Goal: Transaction & Acquisition: Purchase product/service

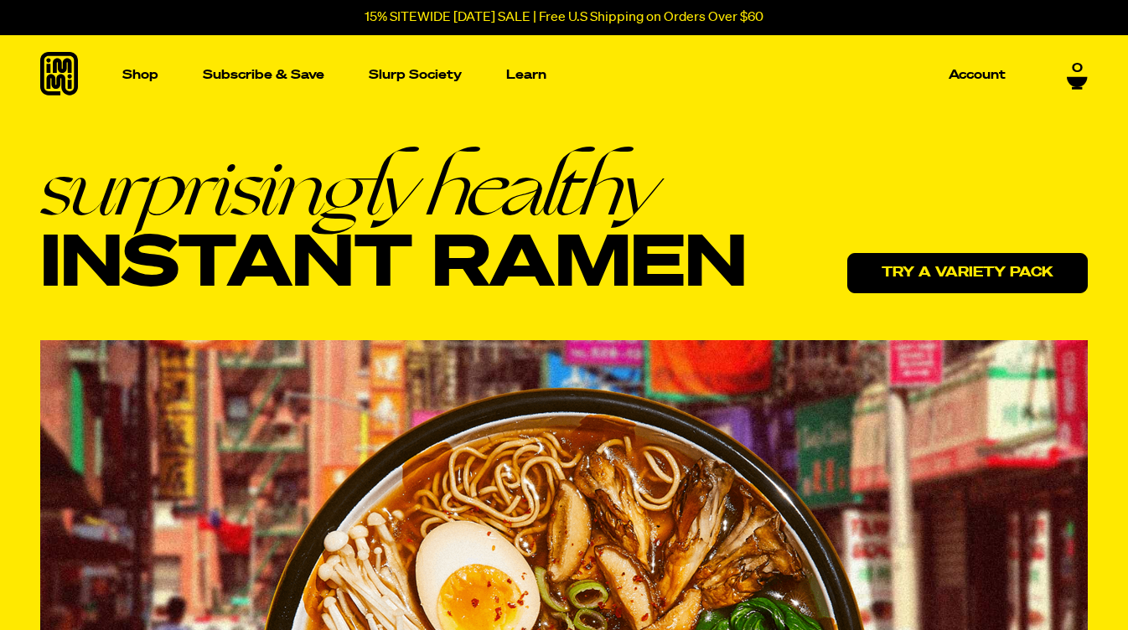
click at [946, 269] on link "Try a variety pack" at bounding box center [968, 273] width 241 height 40
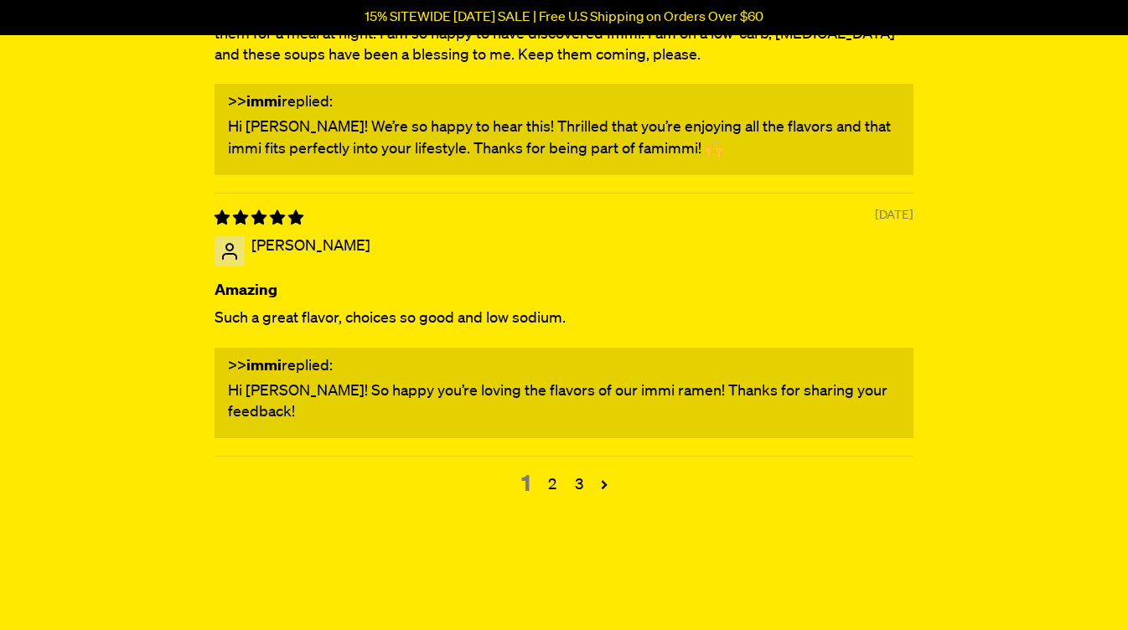
scroll to position [7257, 0]
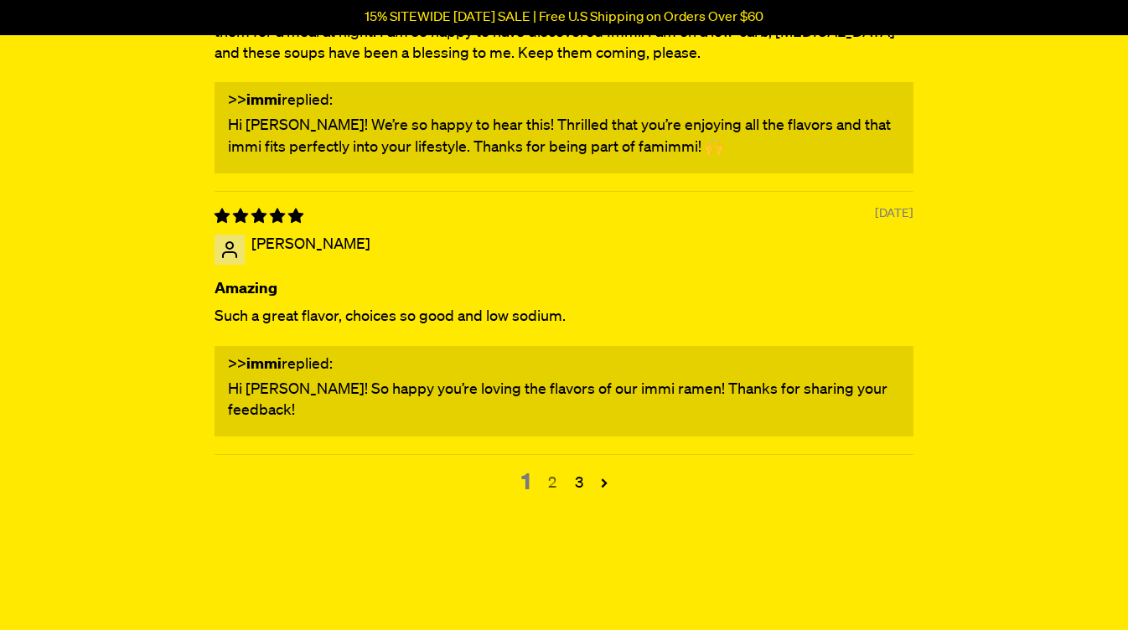
click at [552, 473] on link "2" at bounding box center [552, 484] width 27 height 22
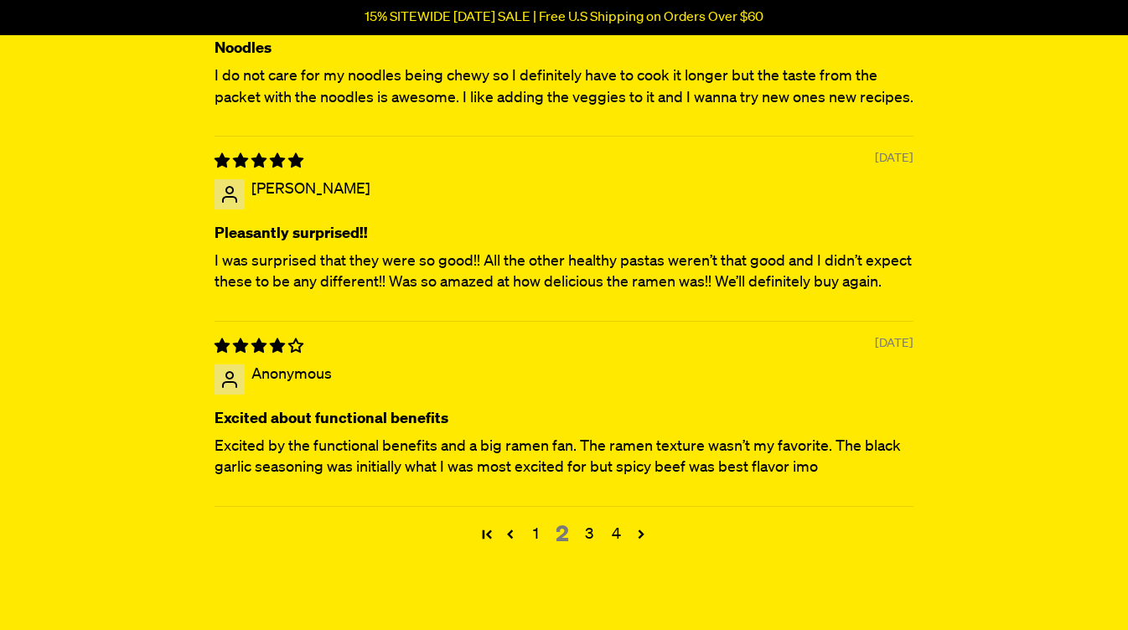
scroll to position [6956, 0]
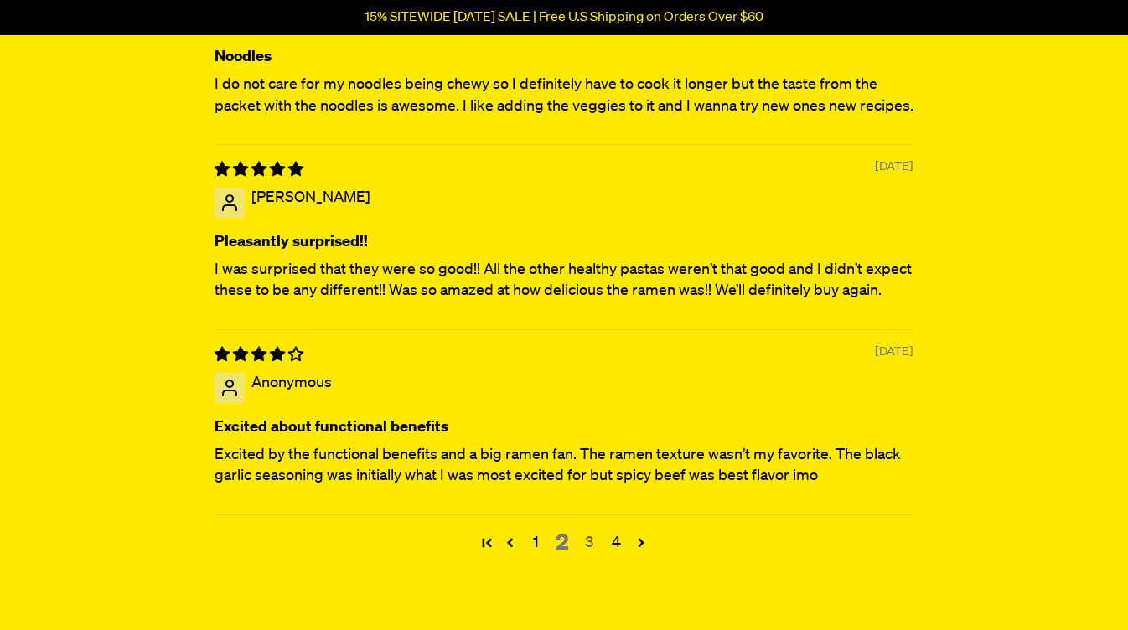
click at [589, 532] on link "3" at bounding box center [589, 543] width 27 height 22
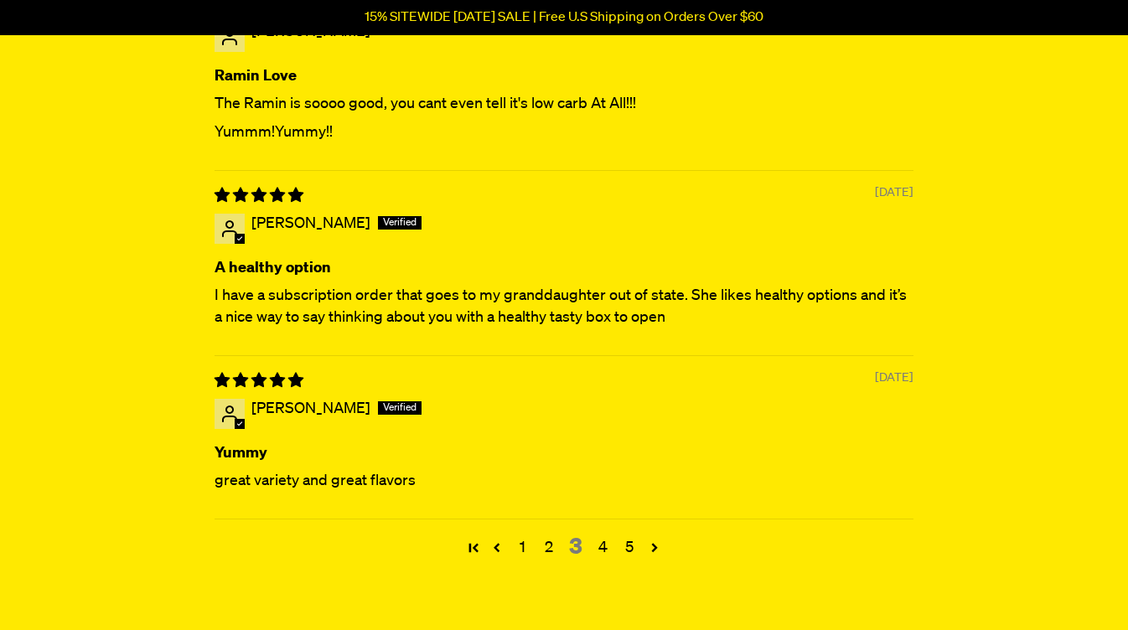
scroll to position [6832, 0]
click at [600, 538] on link "4" at bounding box center [602, 548] width 27 height 22
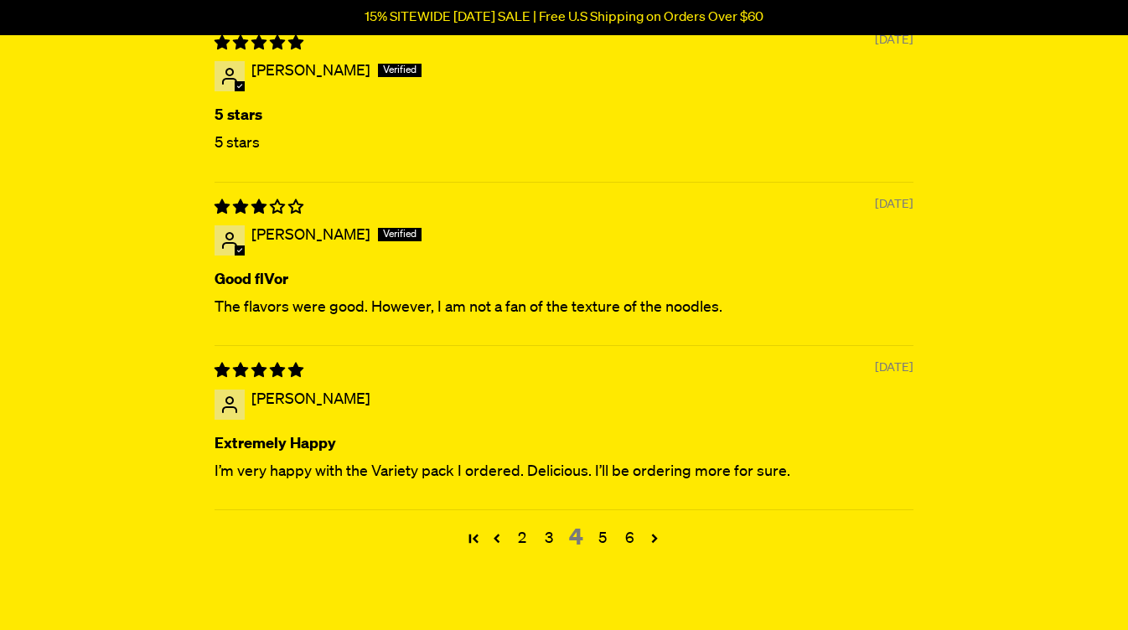
scroll to position [6793, 0]
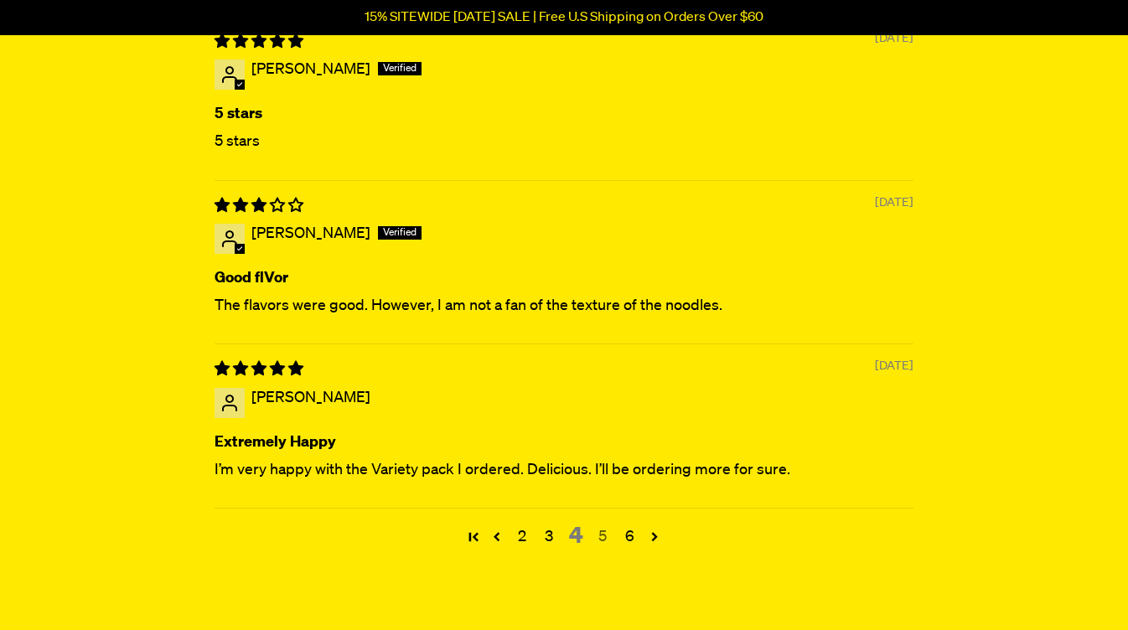
click at [602, 526] on link "5" at bounding box center [602, 537] width 27 height 22
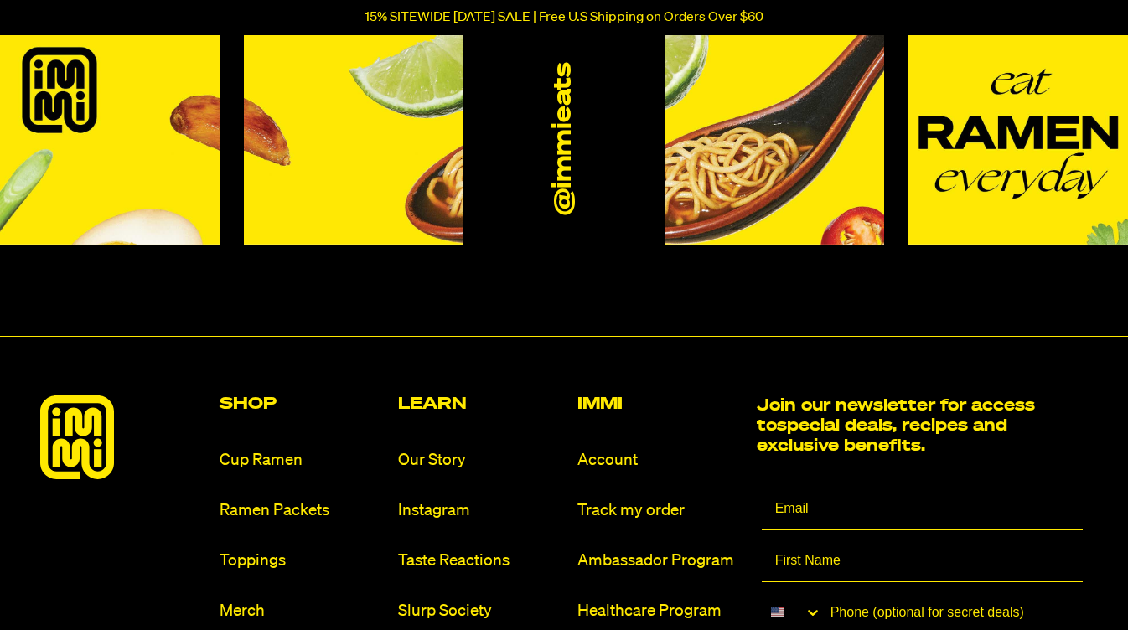
scroll to position [8715, 0]
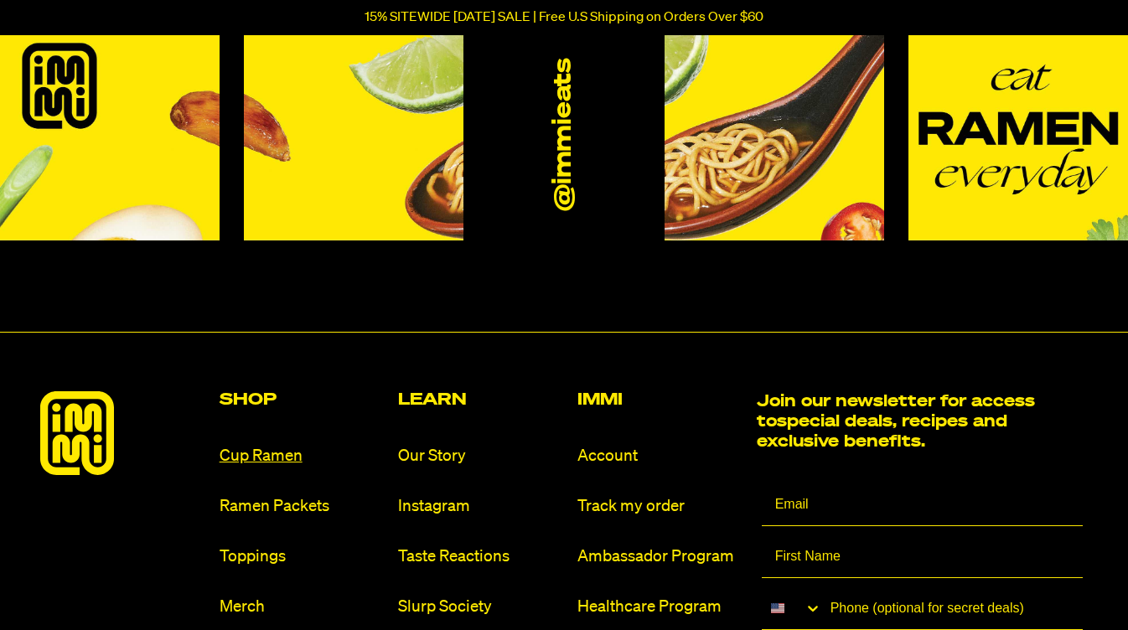
click at [291, 445] on link "Cup Ramen" at bounding box center [303, 456] width 166 height 23
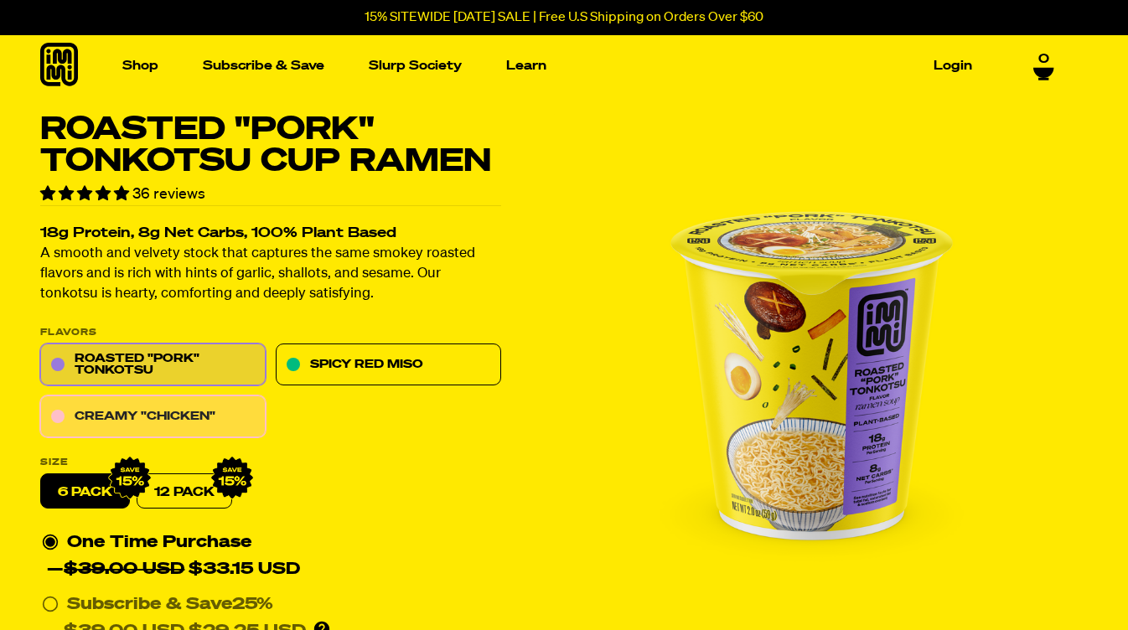
click at [180, 405] on link "Creamy "Chicken"" at bounding box center [152, 418] width 225 height 42
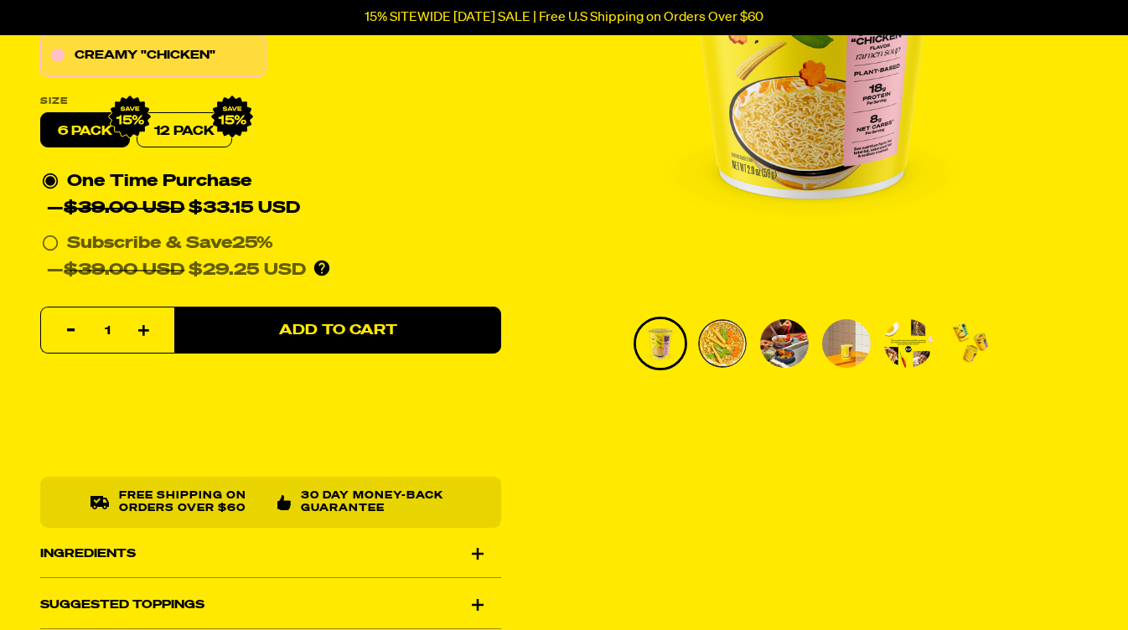
scroll to position [349, 0]
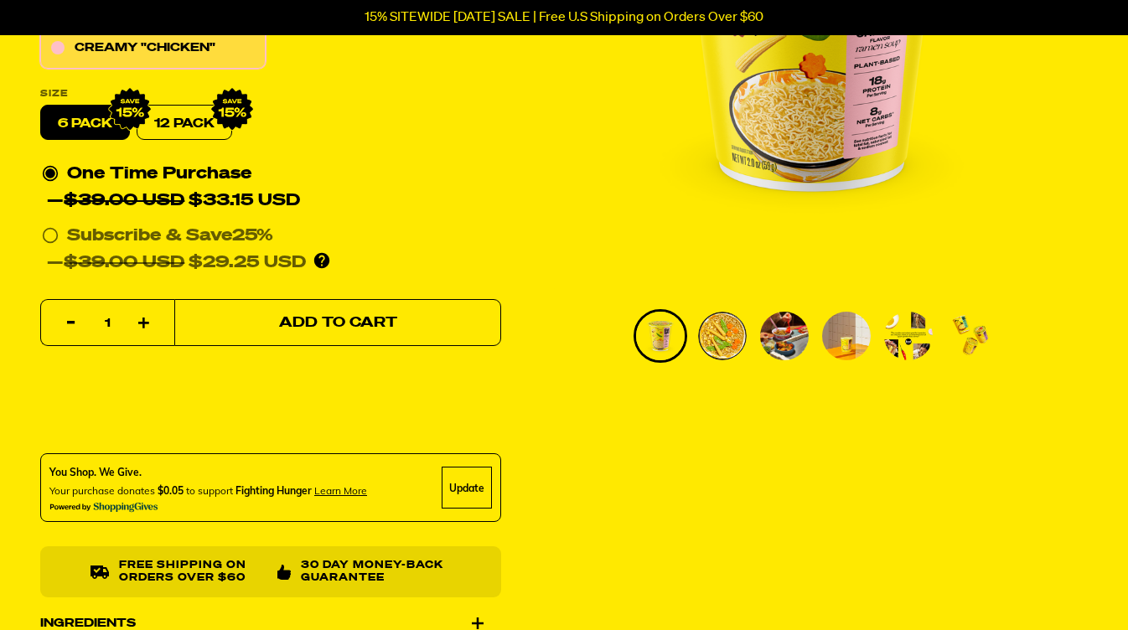
click at [340, 317] on span "Add to Cart" at bounding box center [338, 323] width 118 height 14
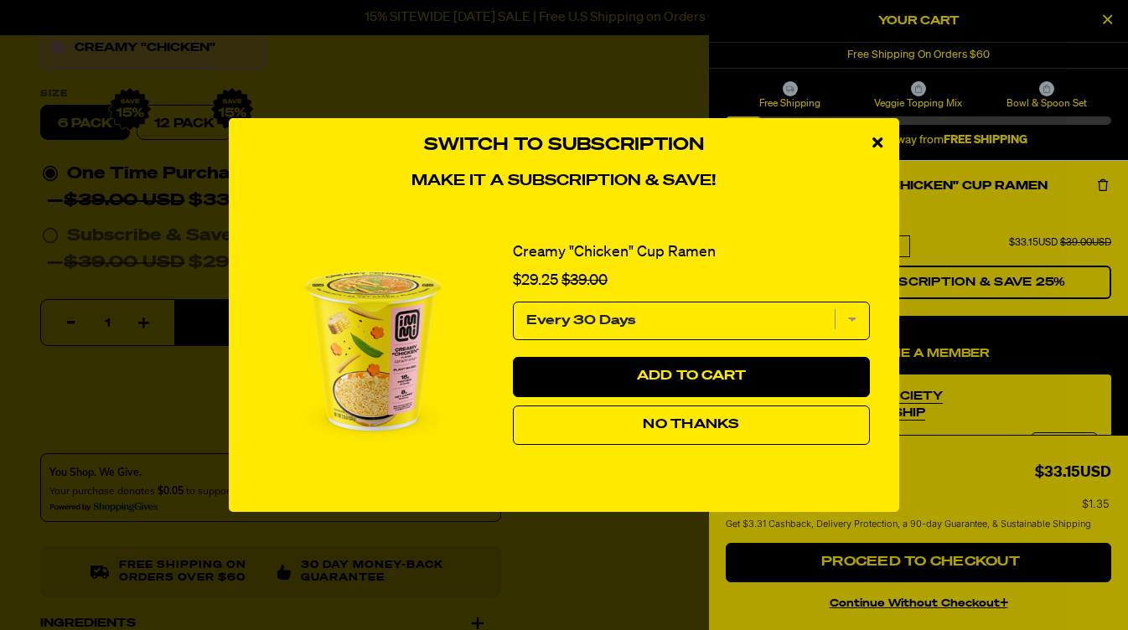
click at [692, 419] on span "No Thanks" at bounding box center [691, 424] width 96 height 13
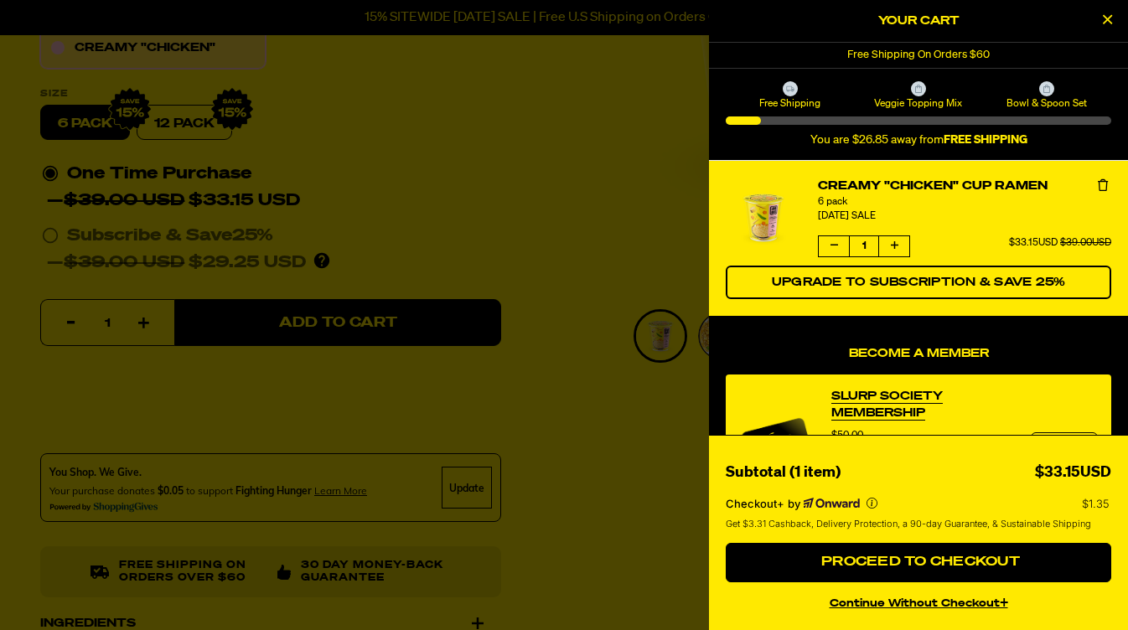
click at [911, 603] on button "continue without Checkout+" at bounding box center [919, 601] width 386 height 24
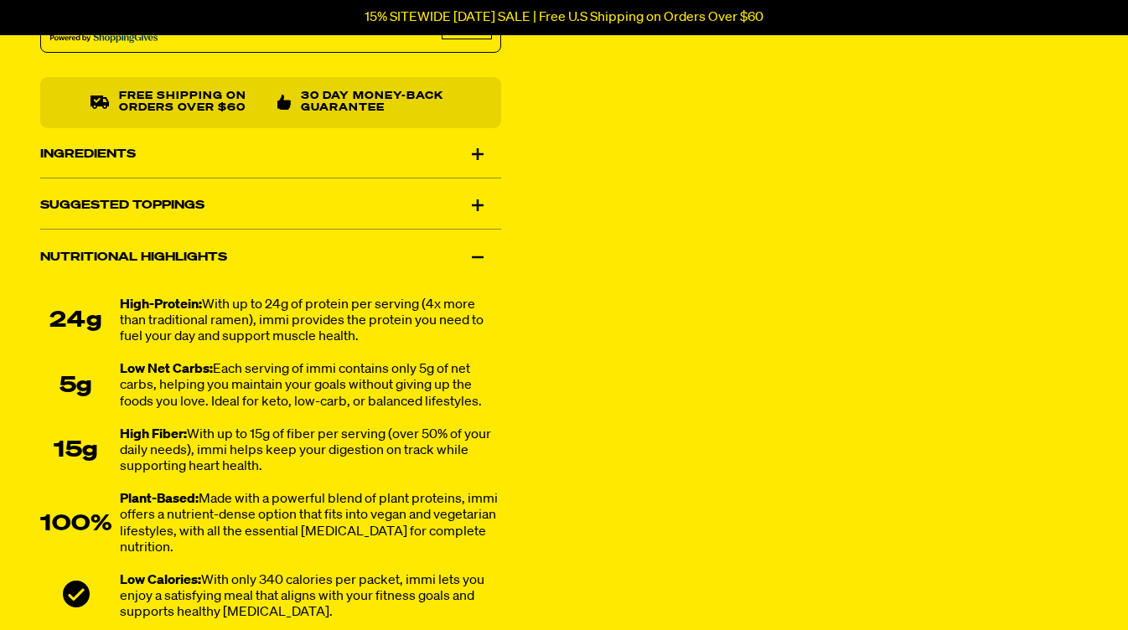
scroll to position [1105, 0]
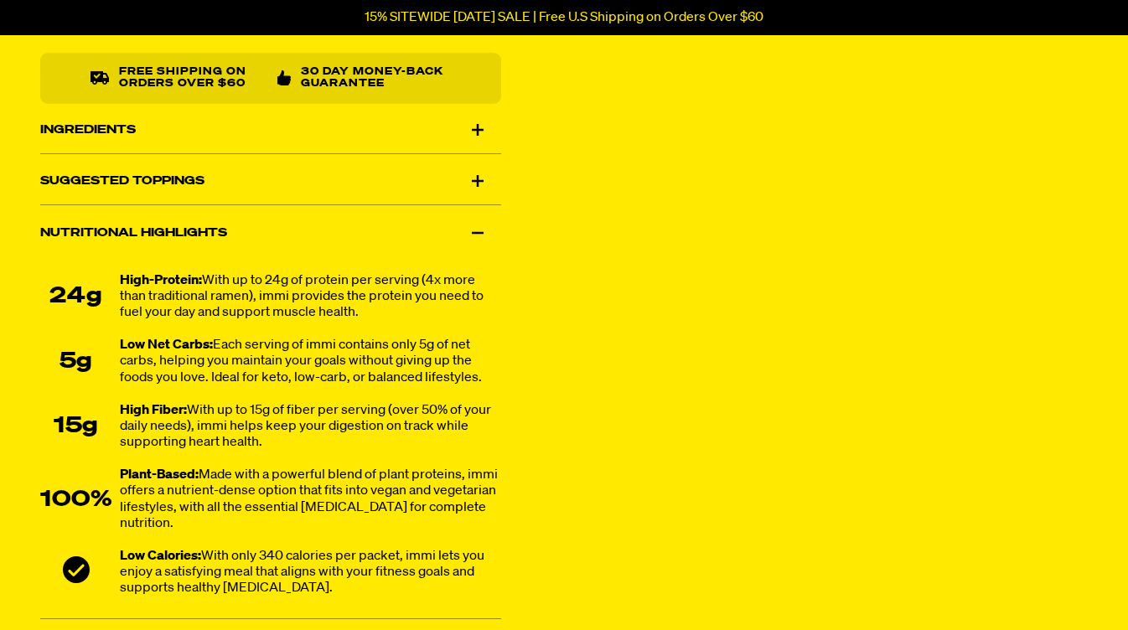
click at [111, 123] on div "Ingredients" at bounding box center [270, 129] width 461 height 47
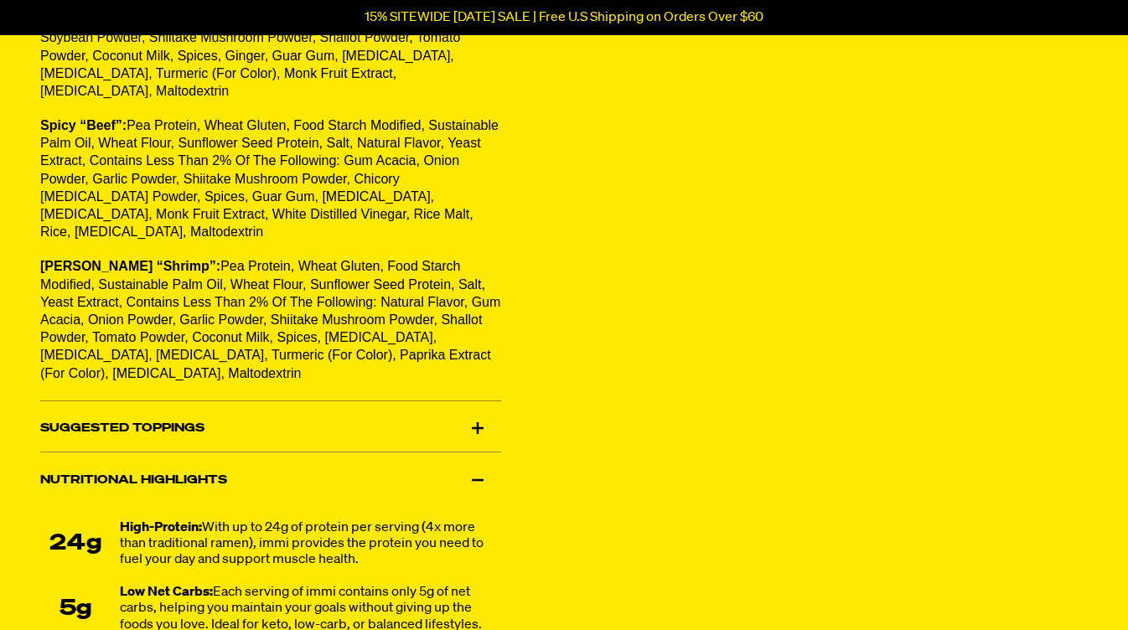
scroll to position [1304, 0]
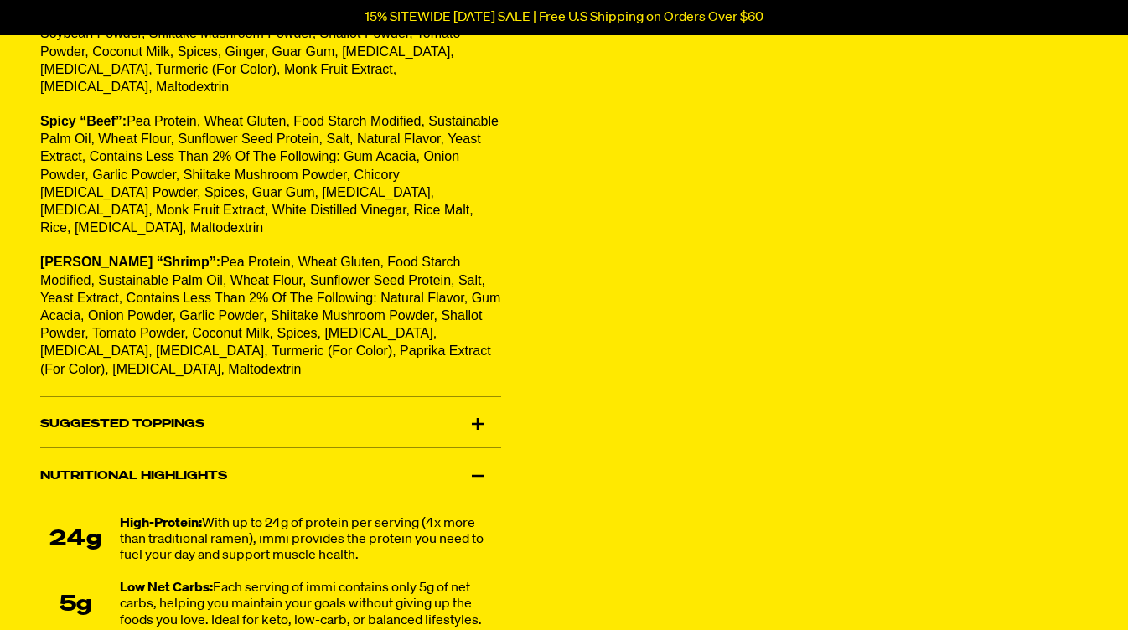
click at [85, 402] on div "Suggested Toppings" at bounding box center [270, 425] width 461 height 47
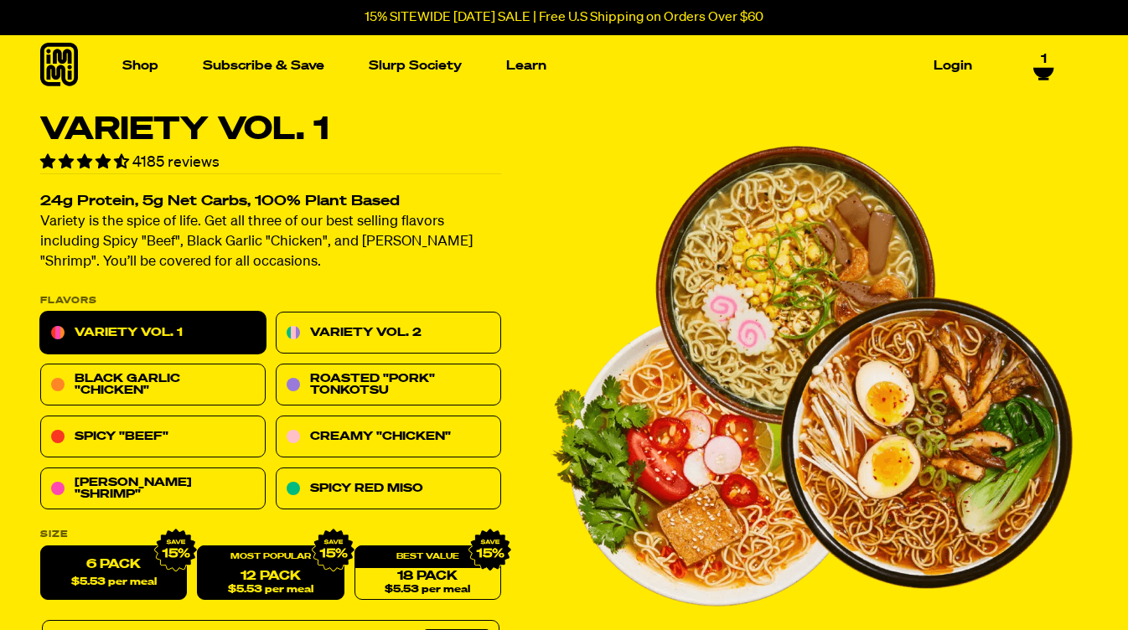
scroll to position [0, 0]
click at [950, 65] on link "Login" at bounding box center [953, 66] width 52 height 26
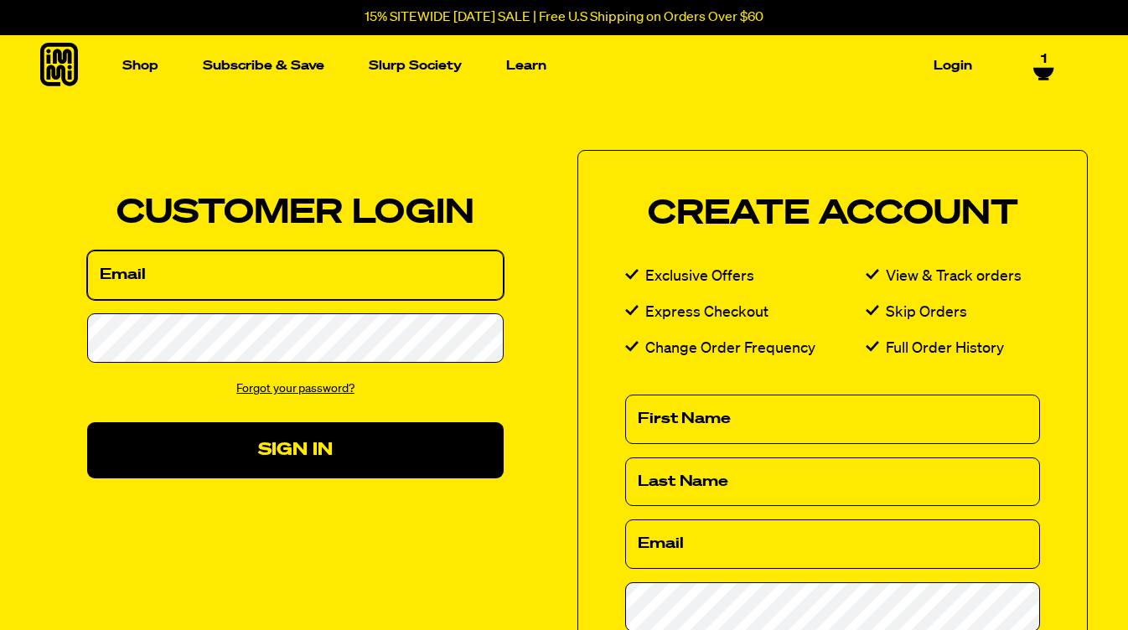
type input "westberg.christine@gmail.com"
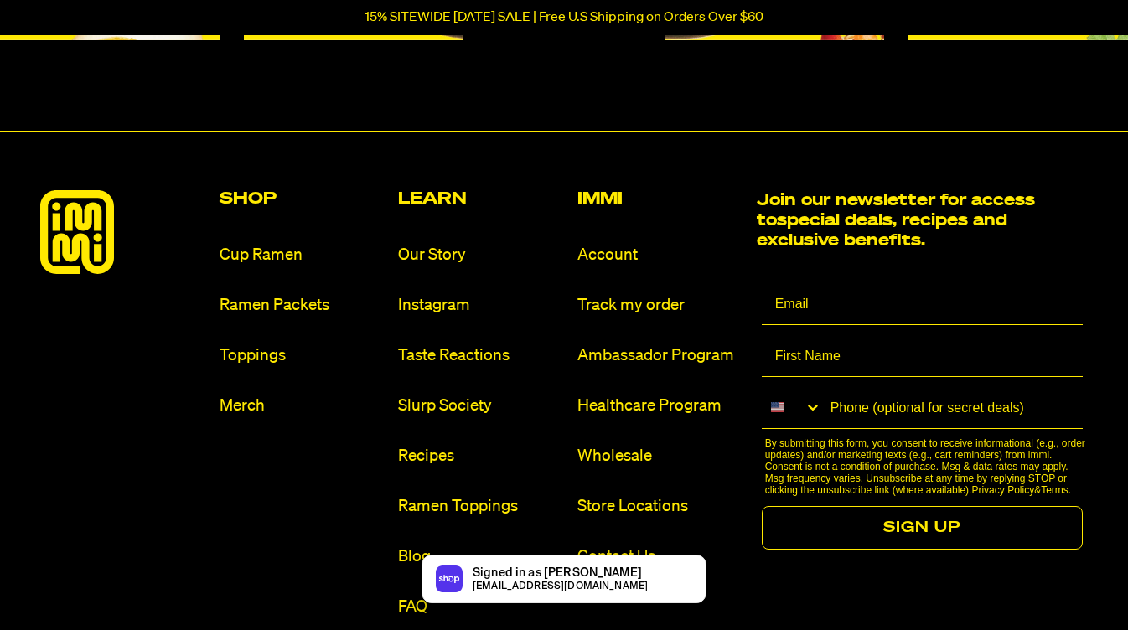
scroll to position [666, 0]
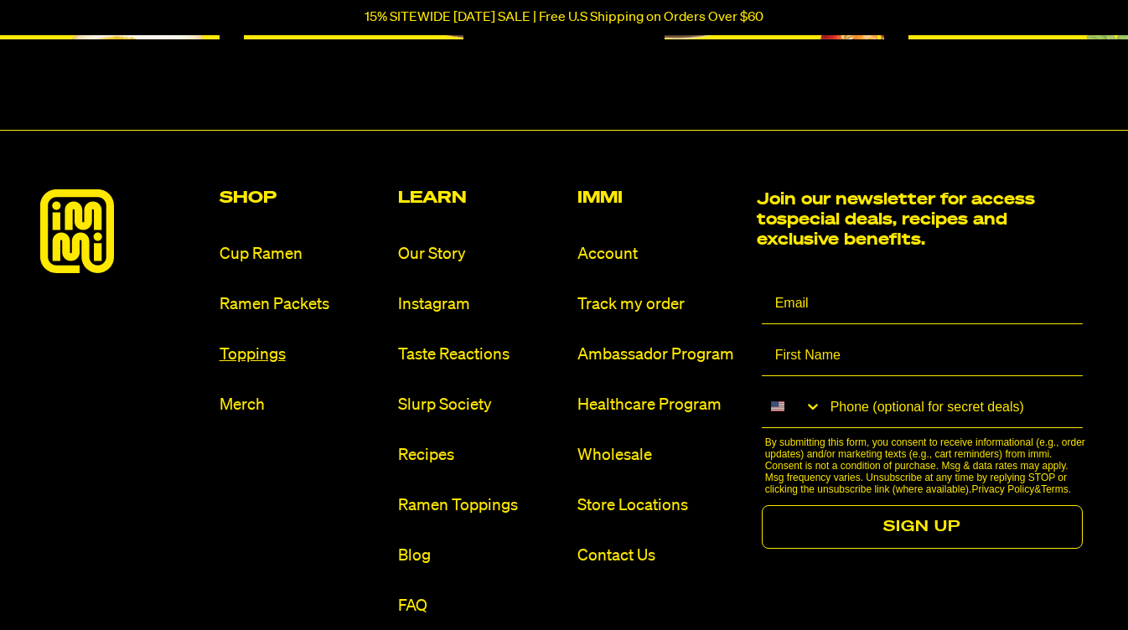
click at [254, 350] on link "Toppings" at bounding box center [303, 355] width 166 height 23
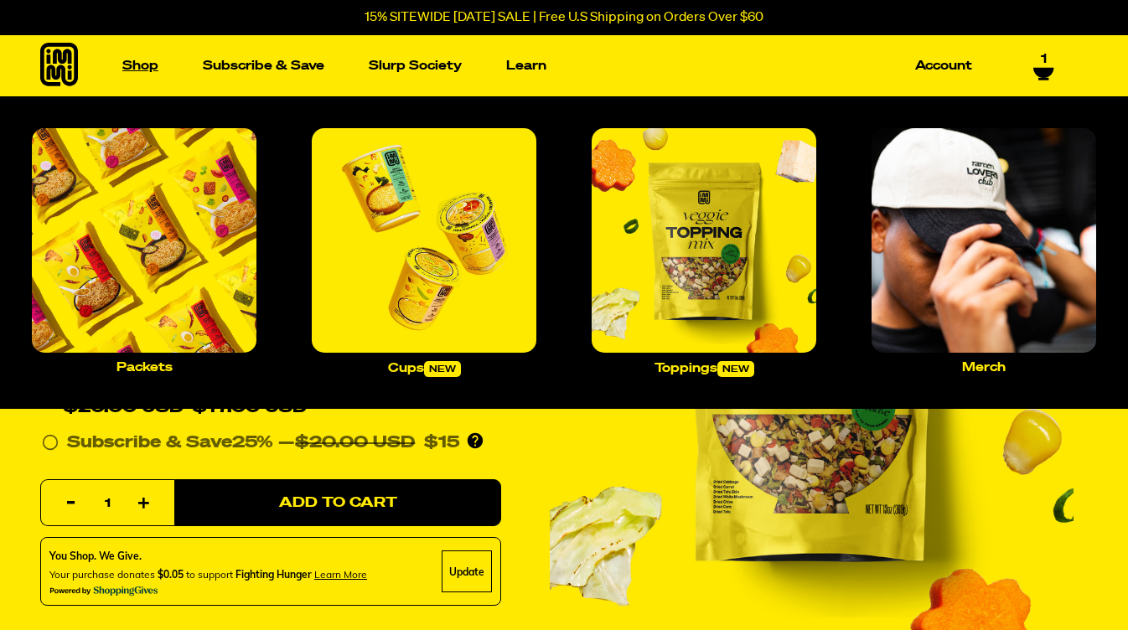
click at [140, 64] on link "Shop" at bounding box center [140, 66] width 49 height 26
click at [148, 366] on p "Packets" at bounding box center [145, 367] width 56 height 13
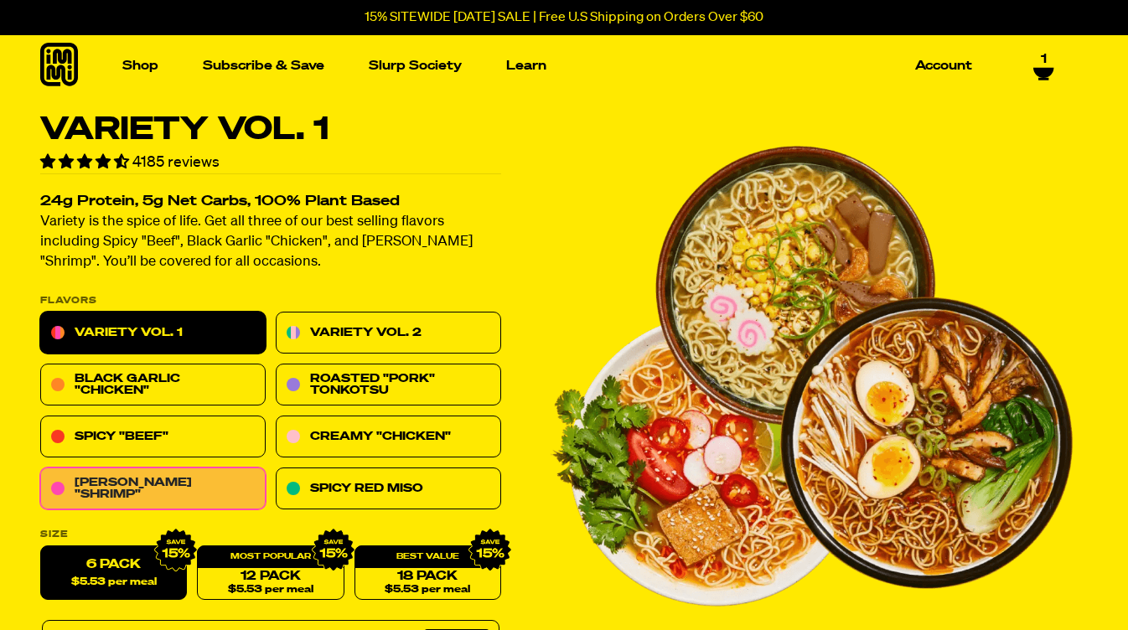
click at [174, 482] on link "[PERSON_NAME] "Shrimp"" at bounding box center [152, 490] width 225 height 42
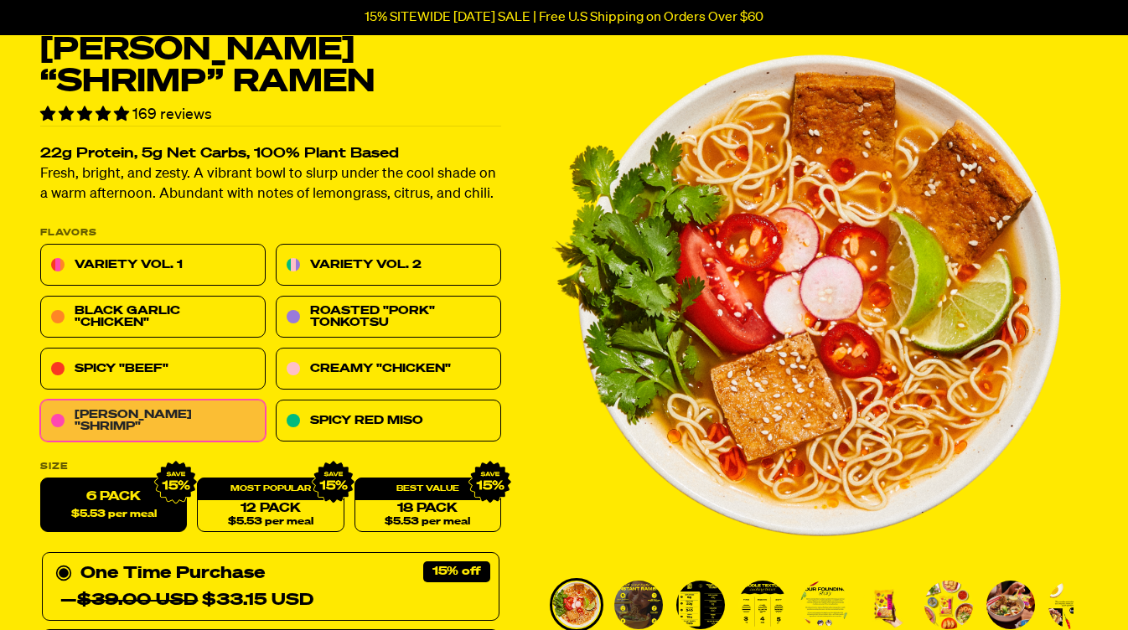
scroll to position [82, 0]
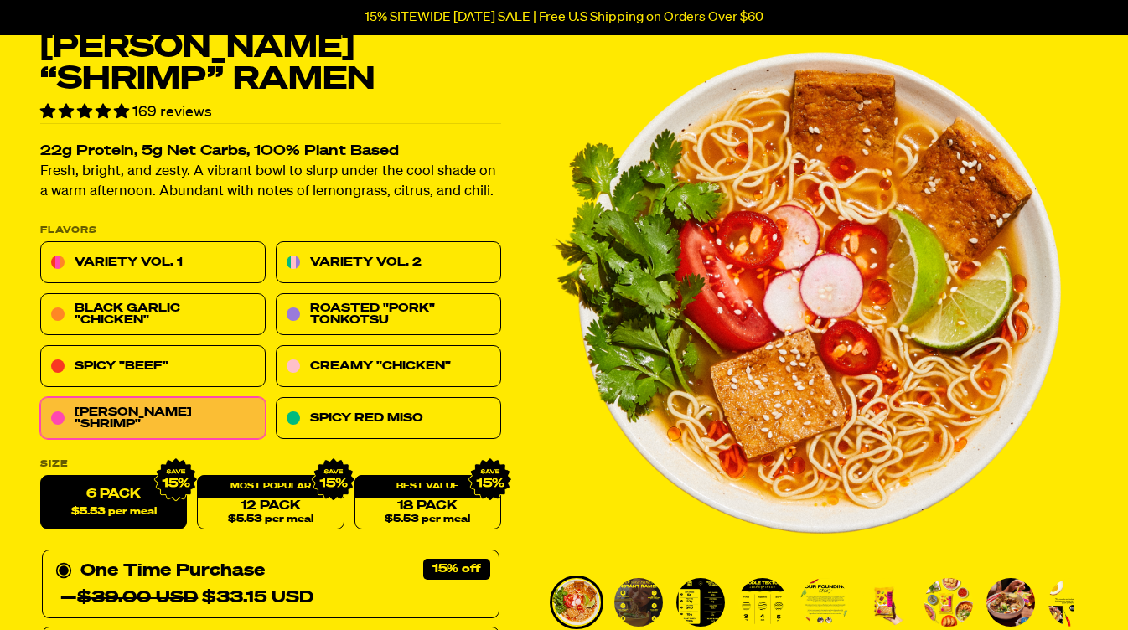
click at [122, 507] on span "$5.53 per meal" at bounding box center [114, 512] width 86 height 11
click at [41, 477] on input "6 Pack $5.53 per meal" at bounding box center [40, 476] width 1 height 1
click at [114, 500] on label "6 Pack $5.53 per meal" at bounding box center [113, 503] width 147 height 54
click at [41, 477] on input "6 Pack $5.53 per meal" at bounding box center [40, 476] width 1 height 1
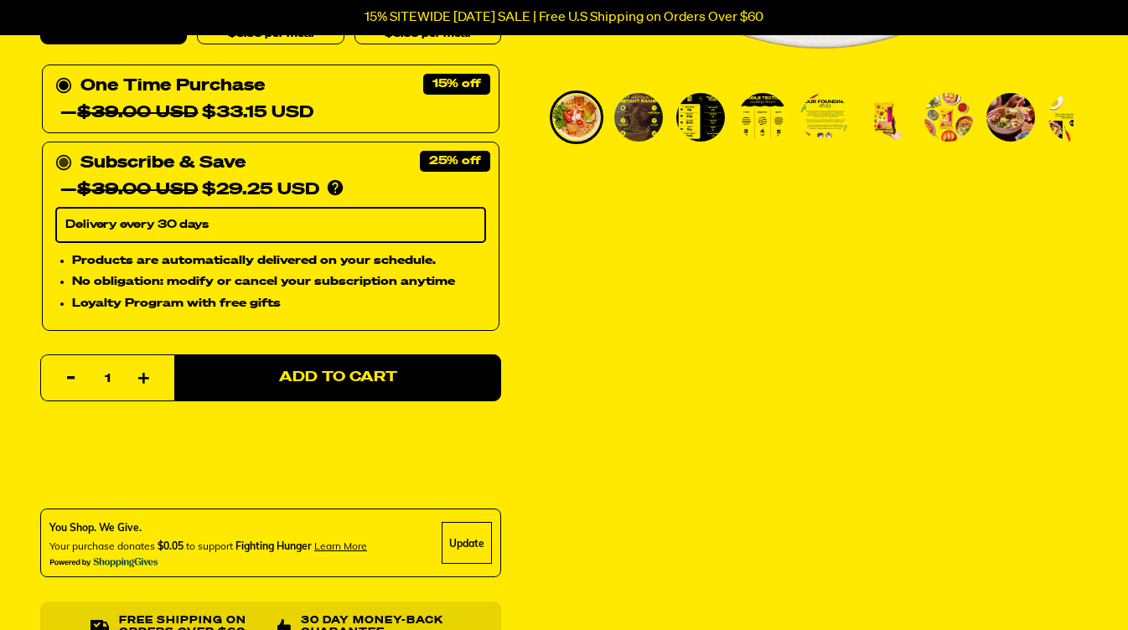
scroll to position [597, 0]
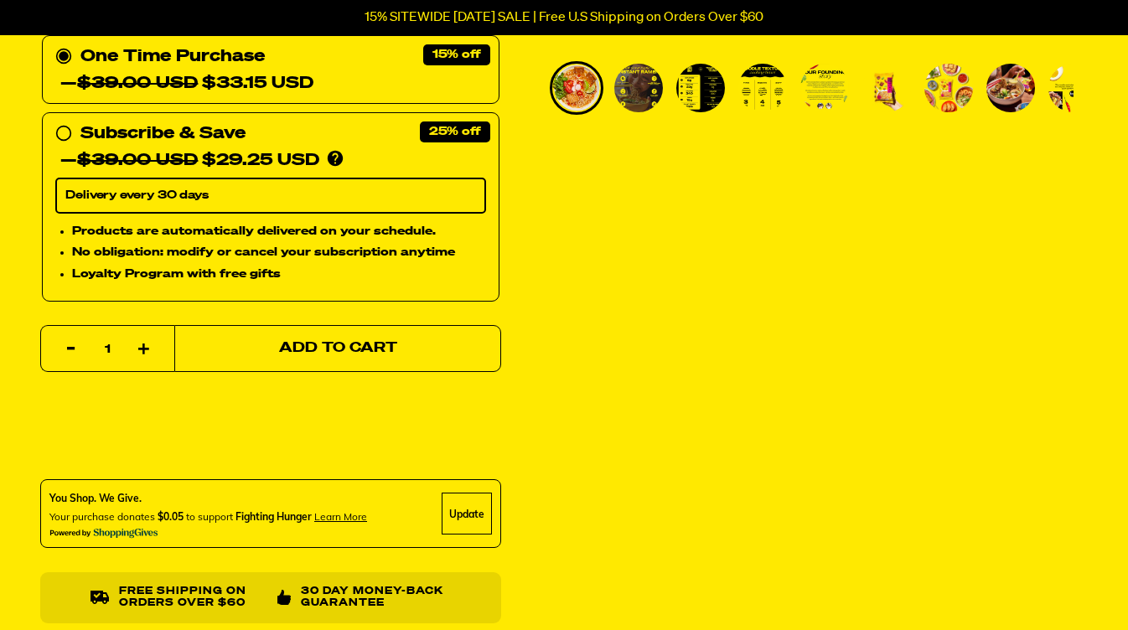
click at [333, 345] on span "Add to Cart" at bounding box center [338, 349] width 118 height 14
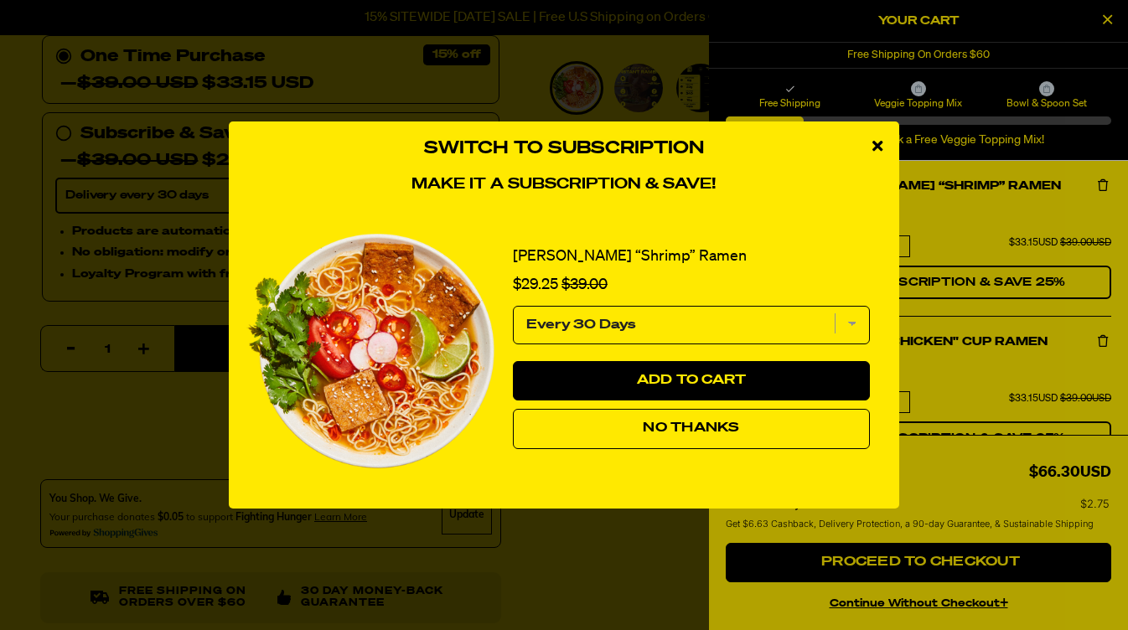
click at [681, 425] on span "No Thanks" at bounding box center [691, 428] width 96 height 13
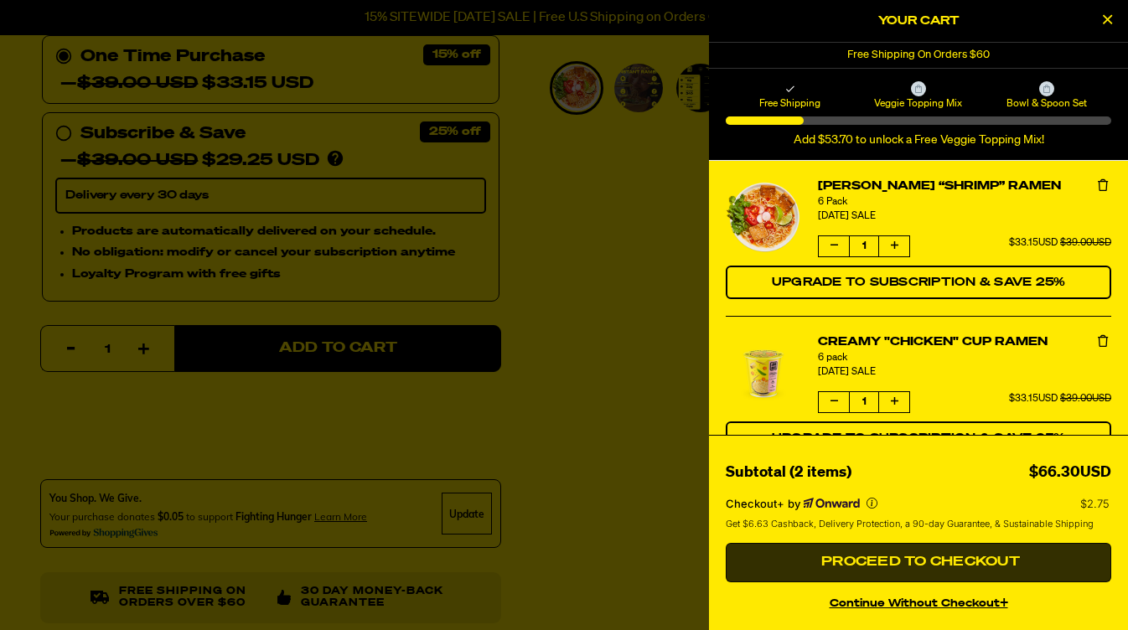
click at [884, 562] on span "Proceed to Checkout" at bounding box center [918, 562] width 203 height 13
